Goal: Find specific page/section: Find specific page/section

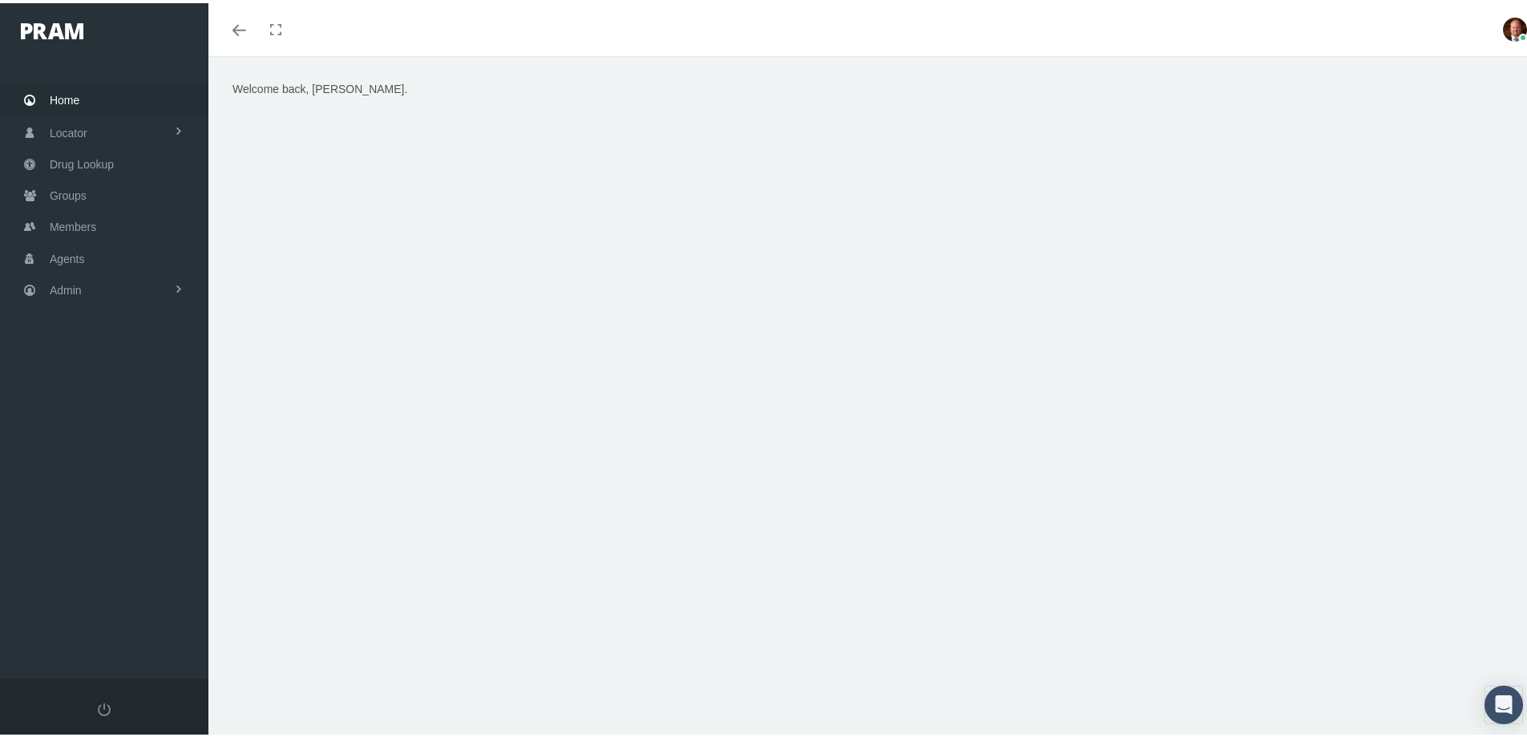
click at [55, 96] on span "Home" at bounding box center [65, 97] width 30 height 30
click at [94, 222] on span "Members" at bounding box center [73, 223] width 46 height 30
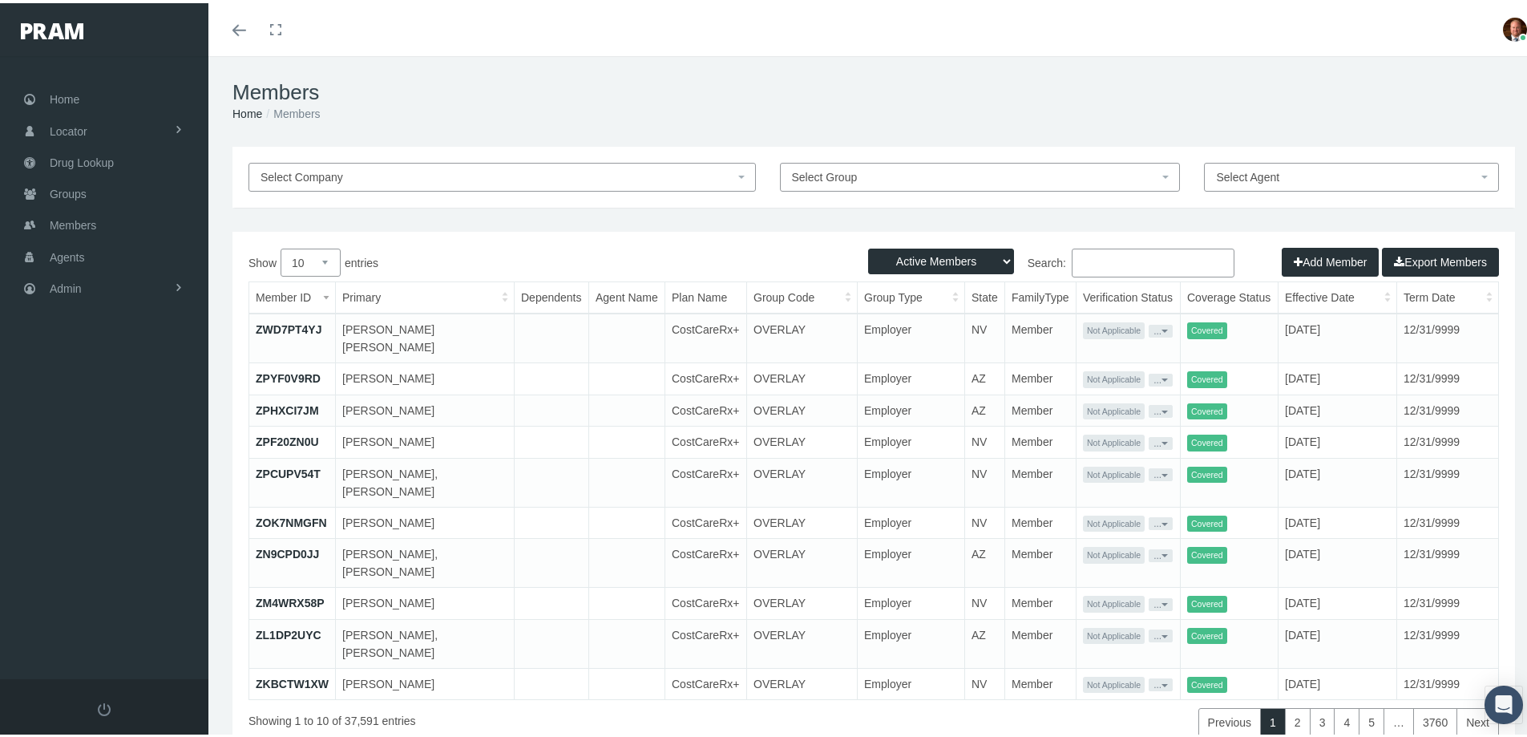
click at [1117, 257] on input "Search:" at bounding box center [1153, 259] width 163 height 29
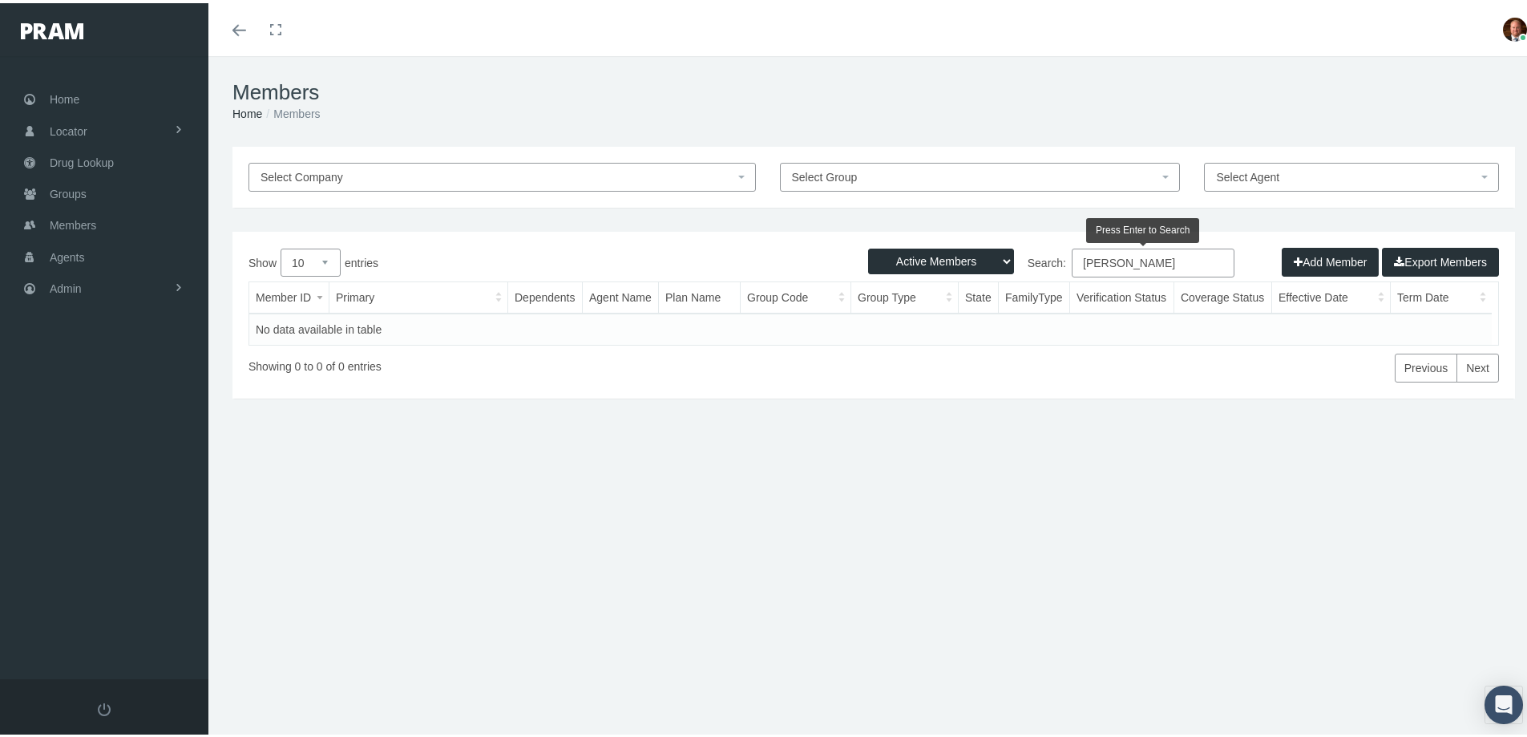
click at [1135, 260] on input "richard koch" at bounding box center [1153, 259] width 163 height 29
type input "richard koch"
click at [78, 91] on span "Home" at bounding box center [65, 96] width 30 height 30
